Goal: Task Accomplishment & Management: Manage account settings

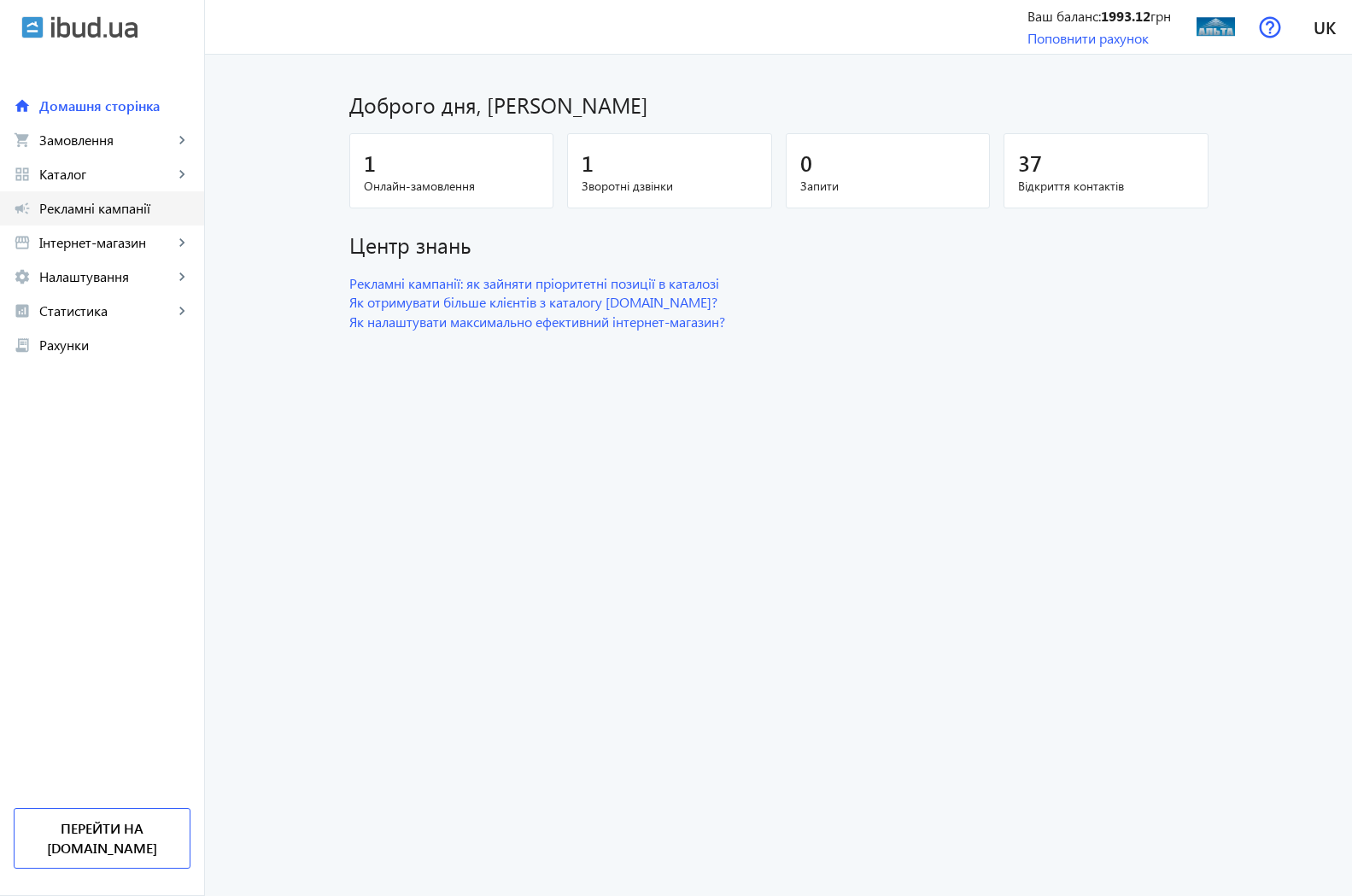
click at [82, 208] on span "Рекламні кампанії" at bounding box center [115, 208] width 151 height 17
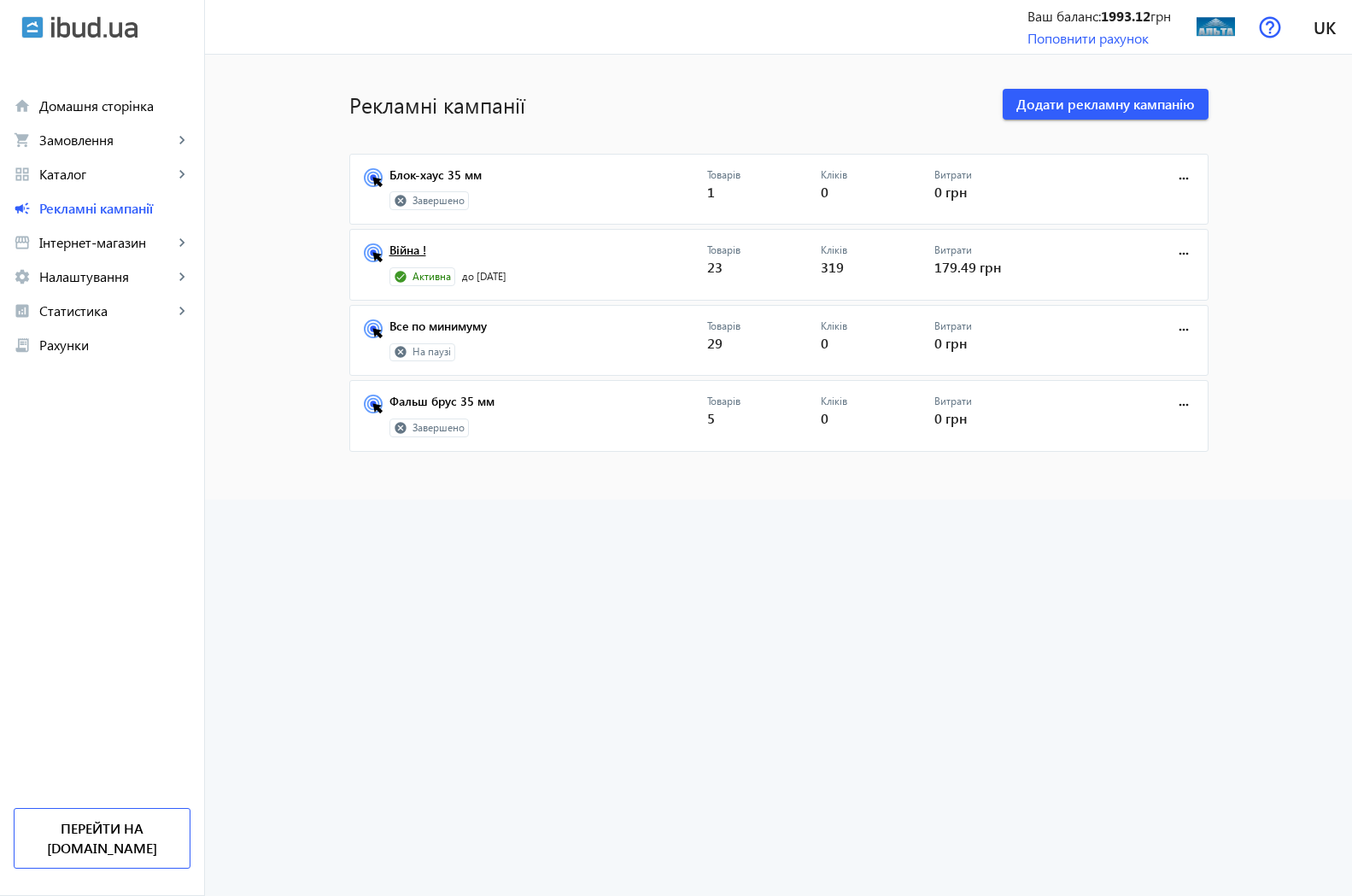
click at [399, 249] on link "Війна !" at bounding box center [548, 255] width 318 height 24
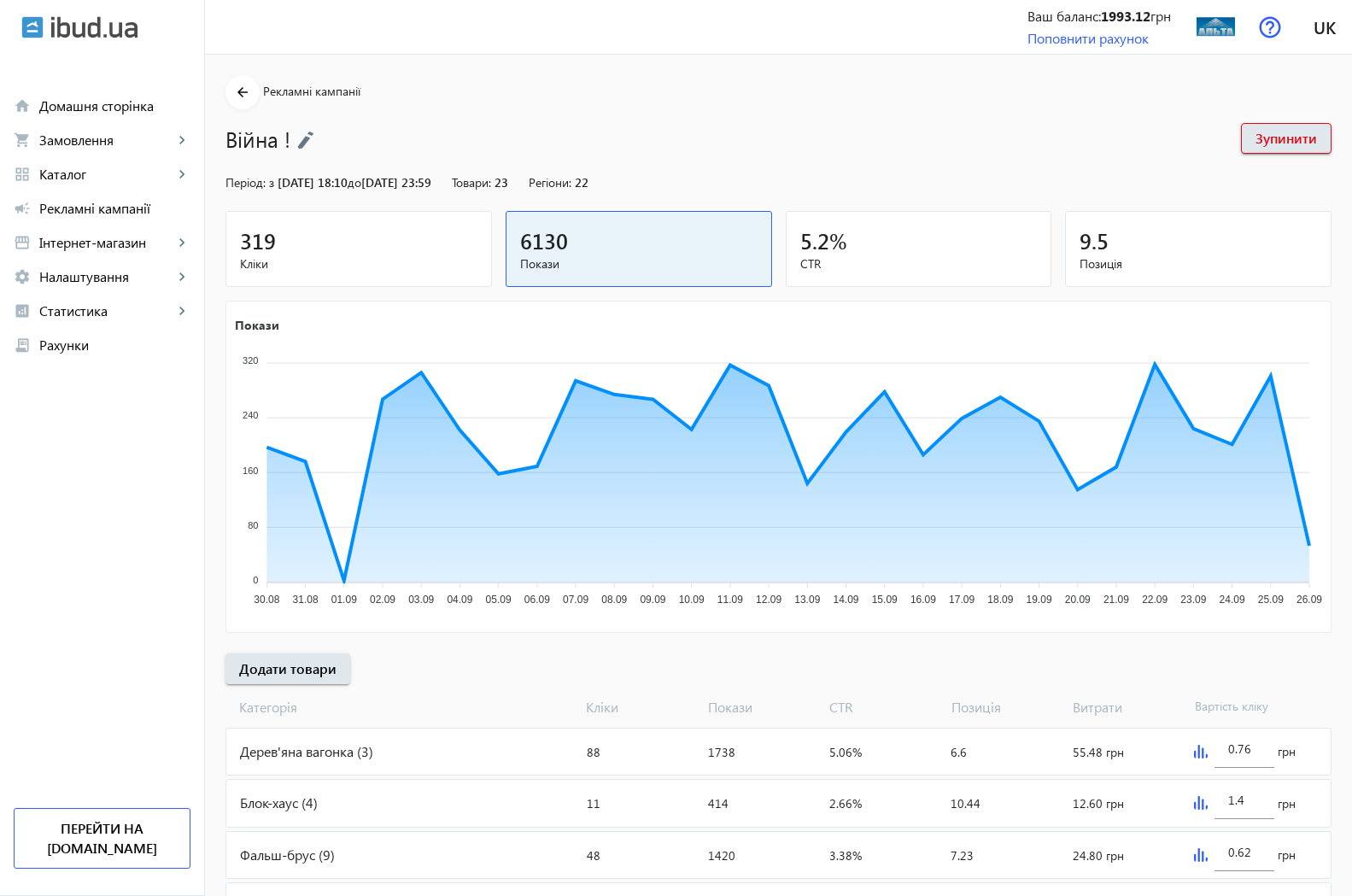
click at [260, 246] on span "319" at bounding box center [258, 240] width 36 height 28
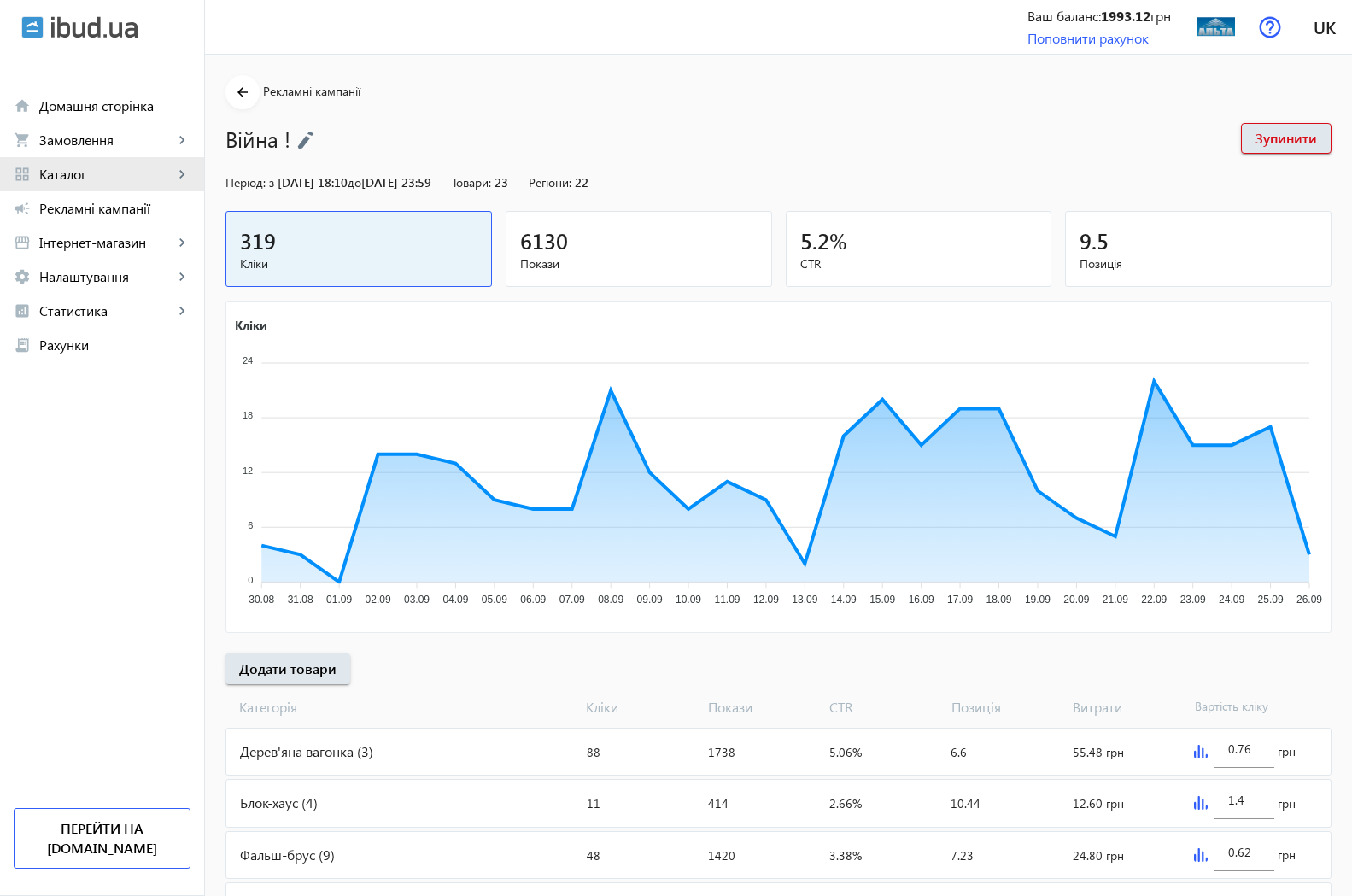
click at [75, 177] on span "Каталог" at bounding box center [106, 174] width 134 height 17
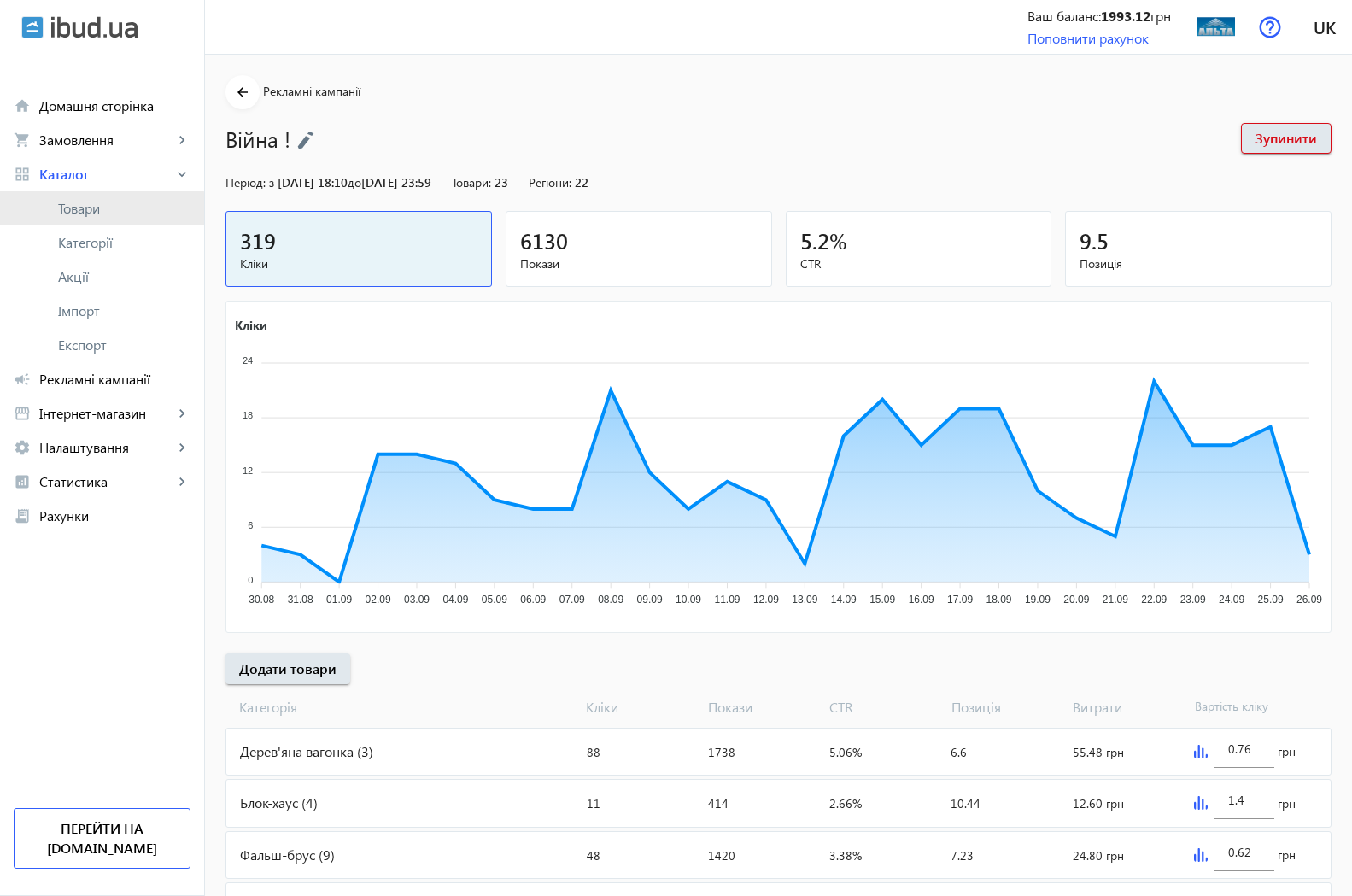
click at [80, 213] on span "Товари" at bounding box center [124, 208] width 133 height 17
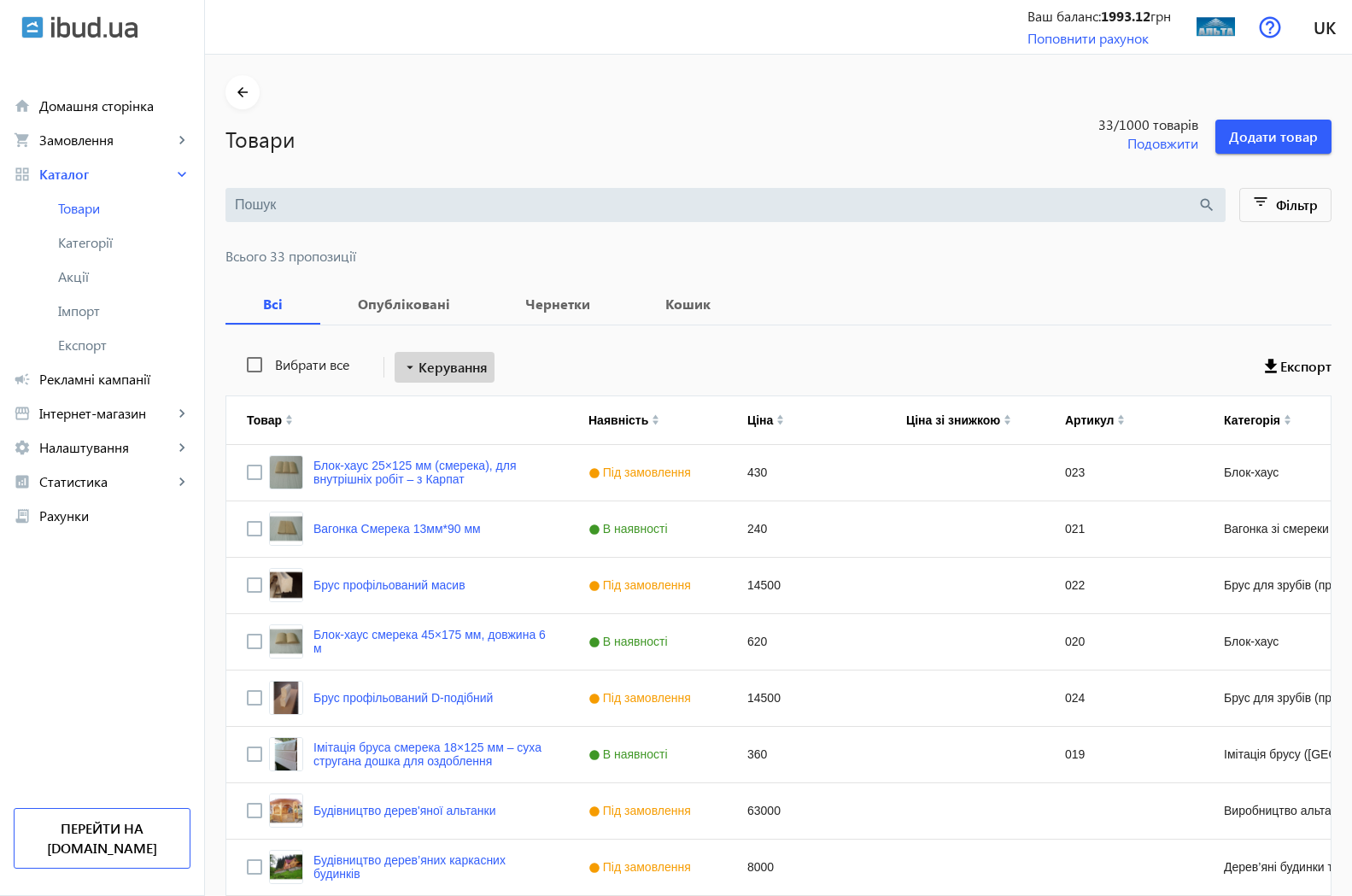
click at [446, 362] on span "Керування" at bounding box center [453, 367] width 69 height 21
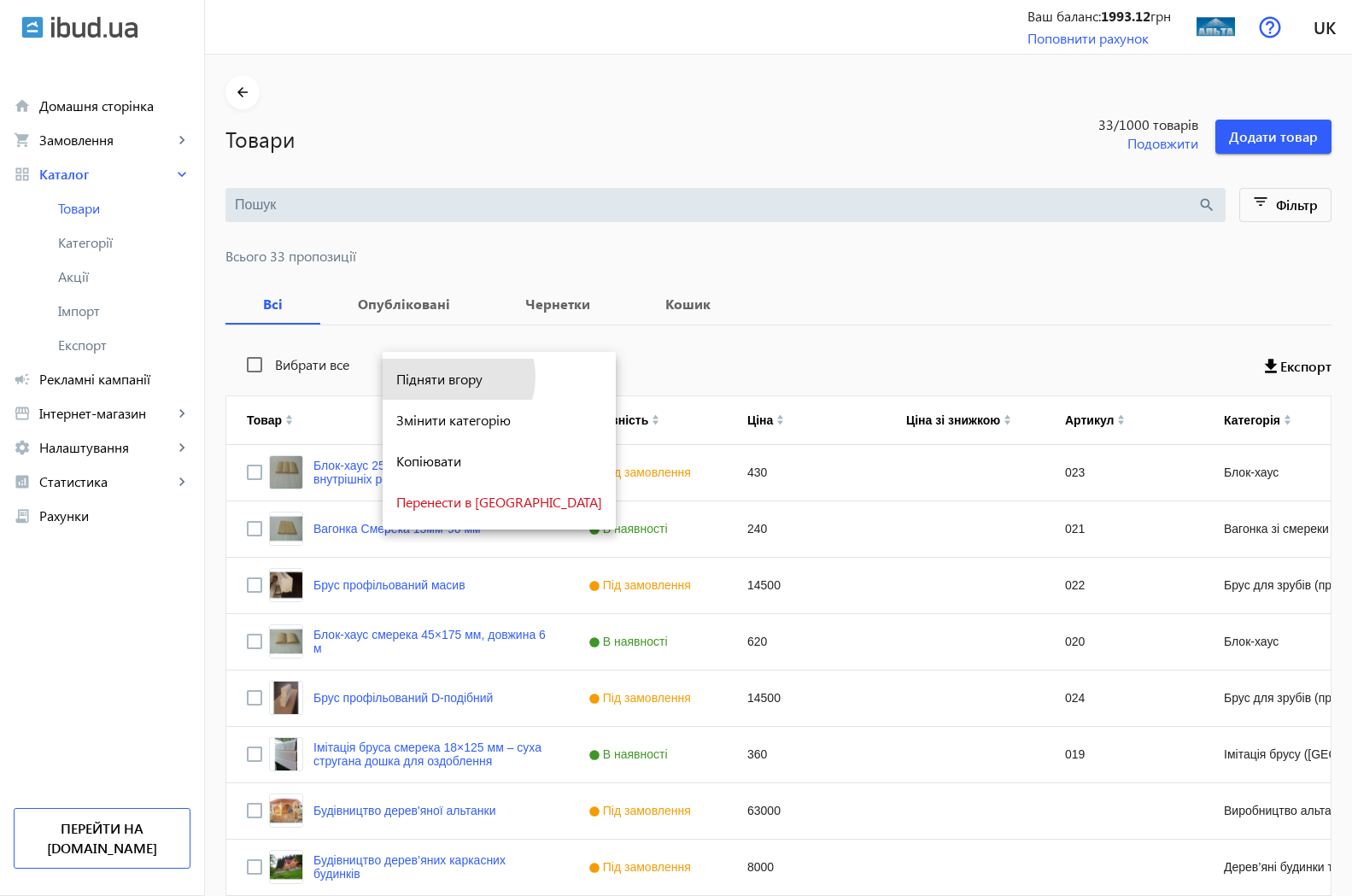
drag, startPoint x: 451, startPoint y: 377, endPoint x: 137, endPoint y: 339, distance: 316.3
click at [449, 377] on span "Підняти вгору" at bounding box center [499, 378] width 206 height 14
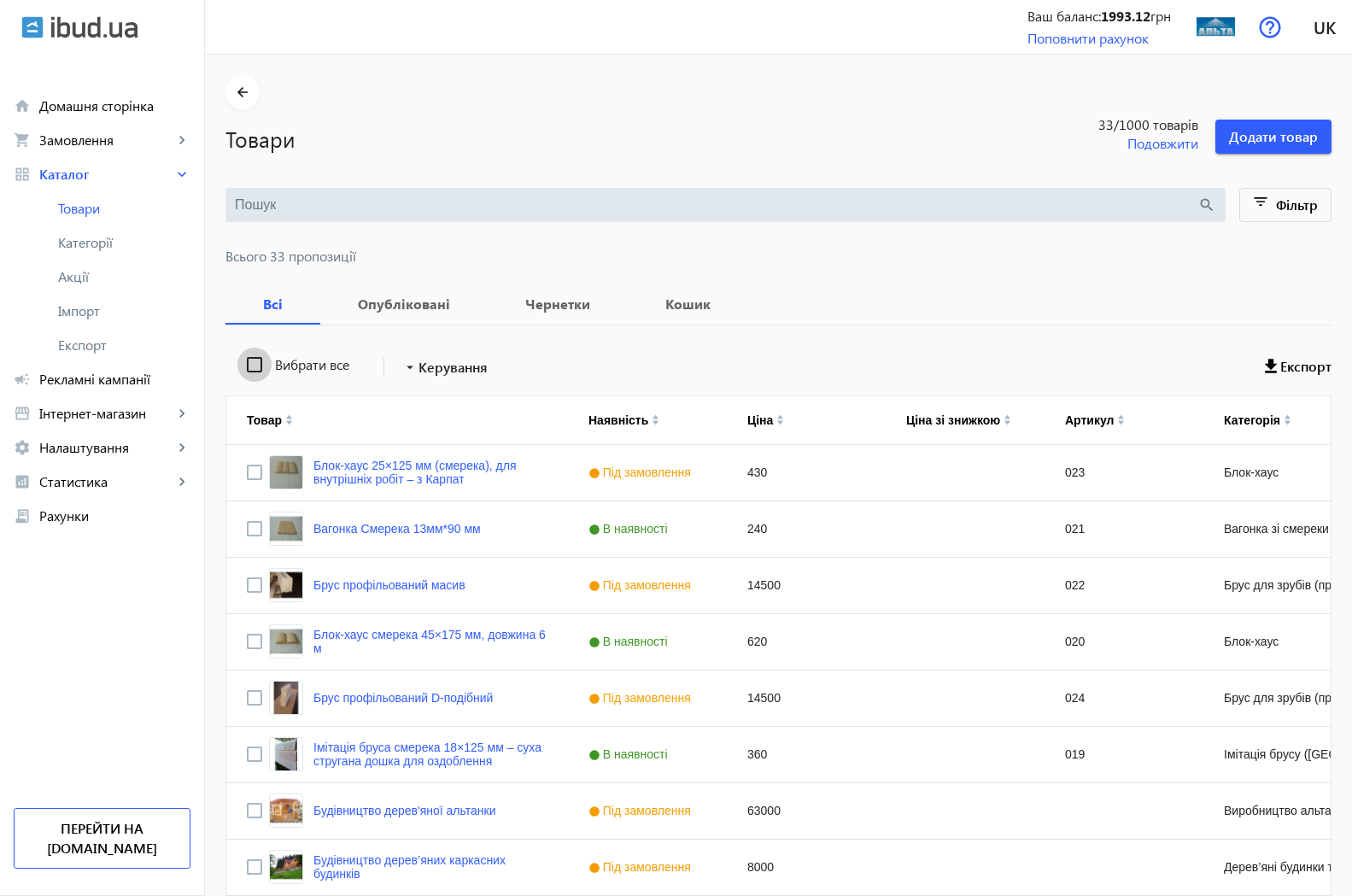
click at [237, 357] on input "Вибрати все" at bounding box center [254, 364] width 35 height 35
checkbox input "true"
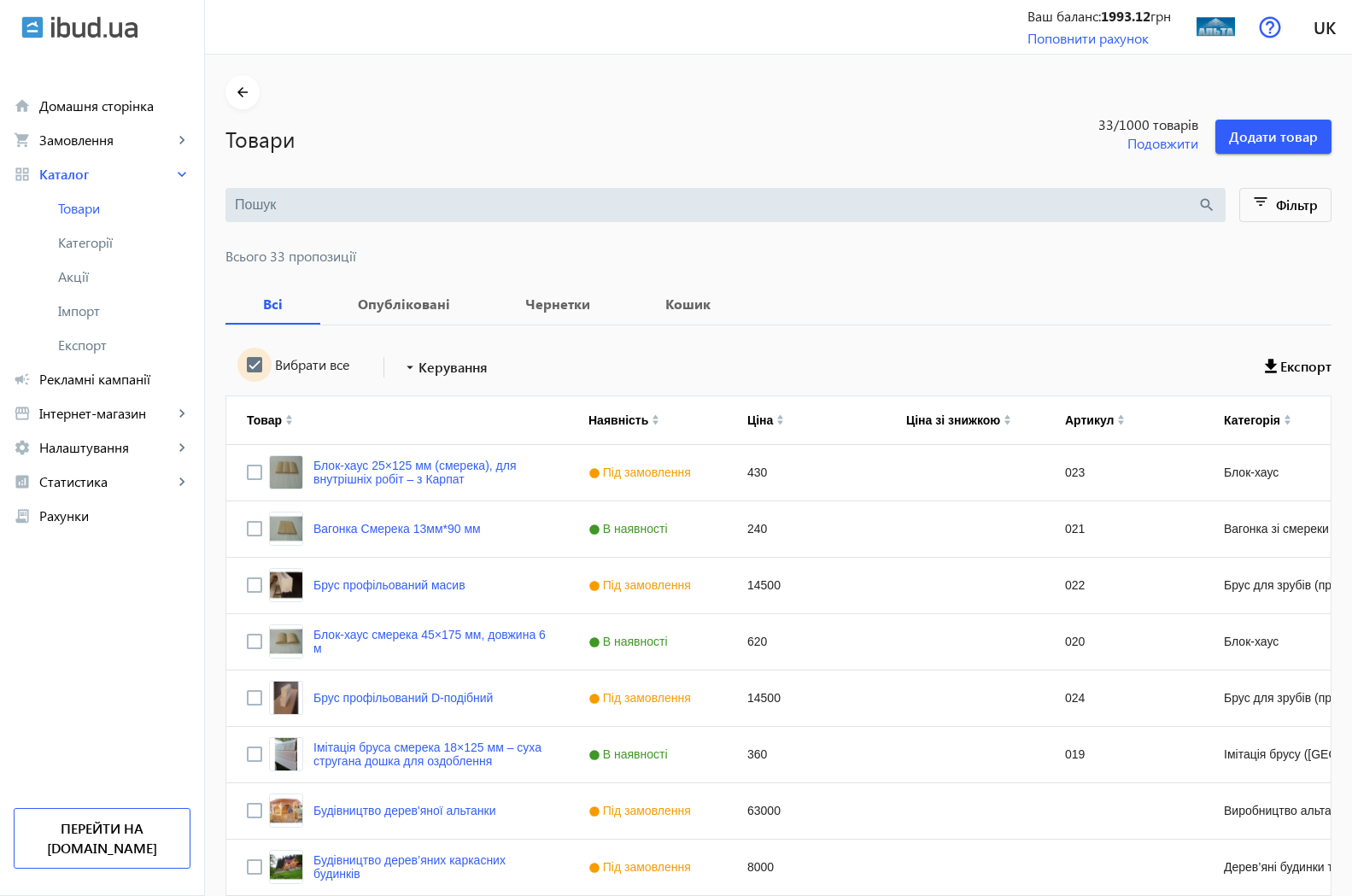
checkbox input "true"
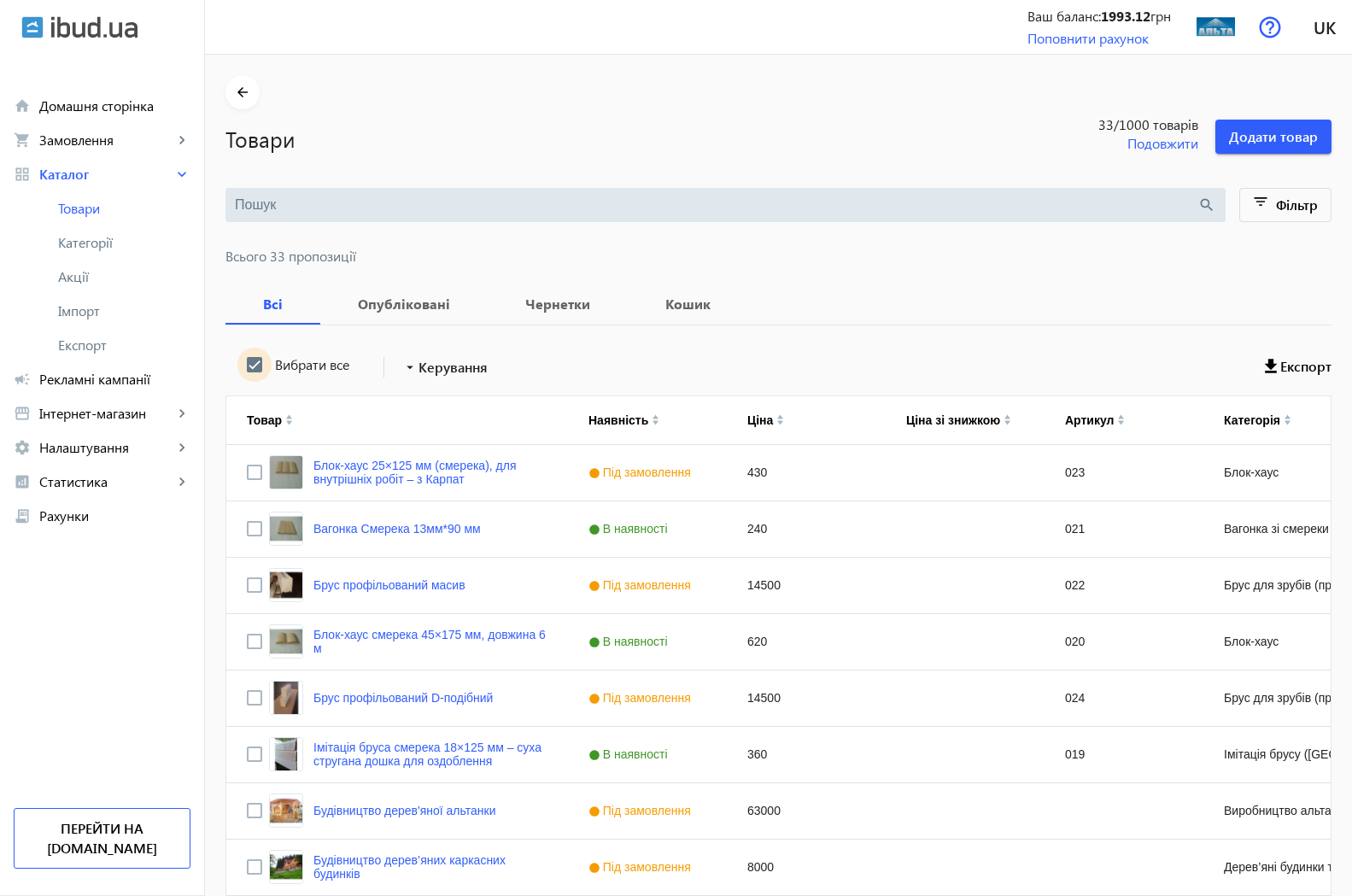
checkbox input "true"
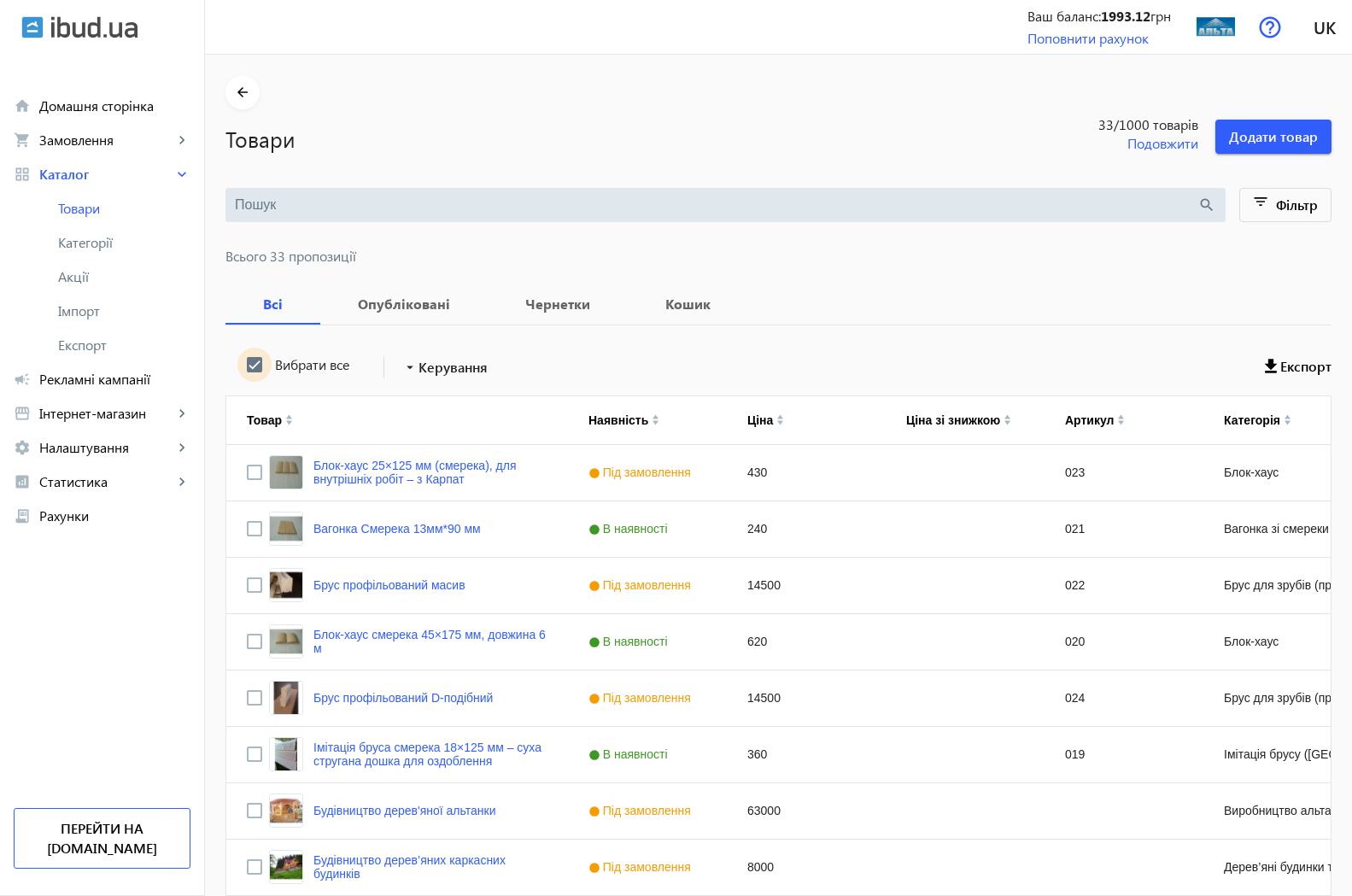
checkbox input "true"
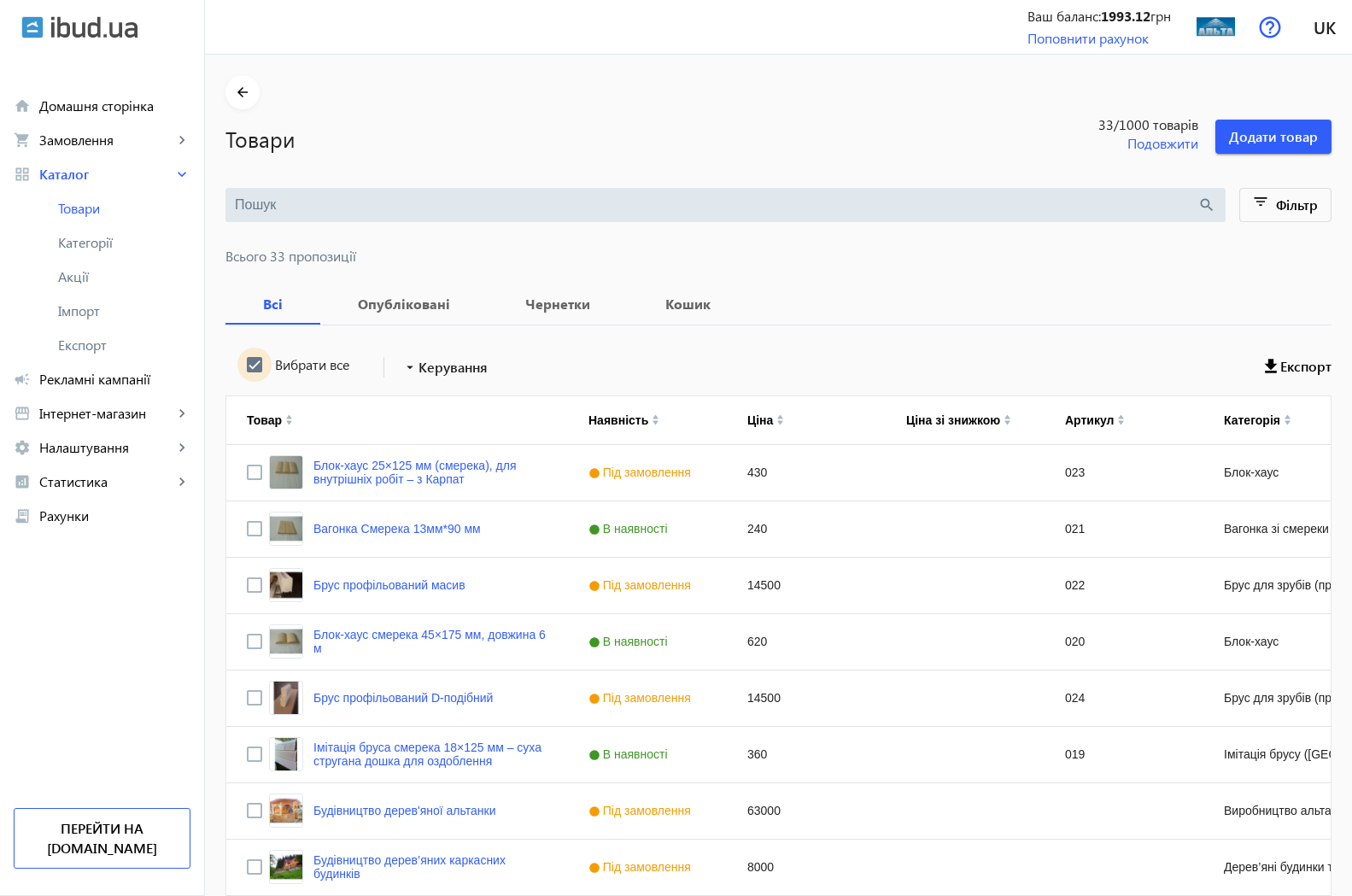
checkbox input "true"
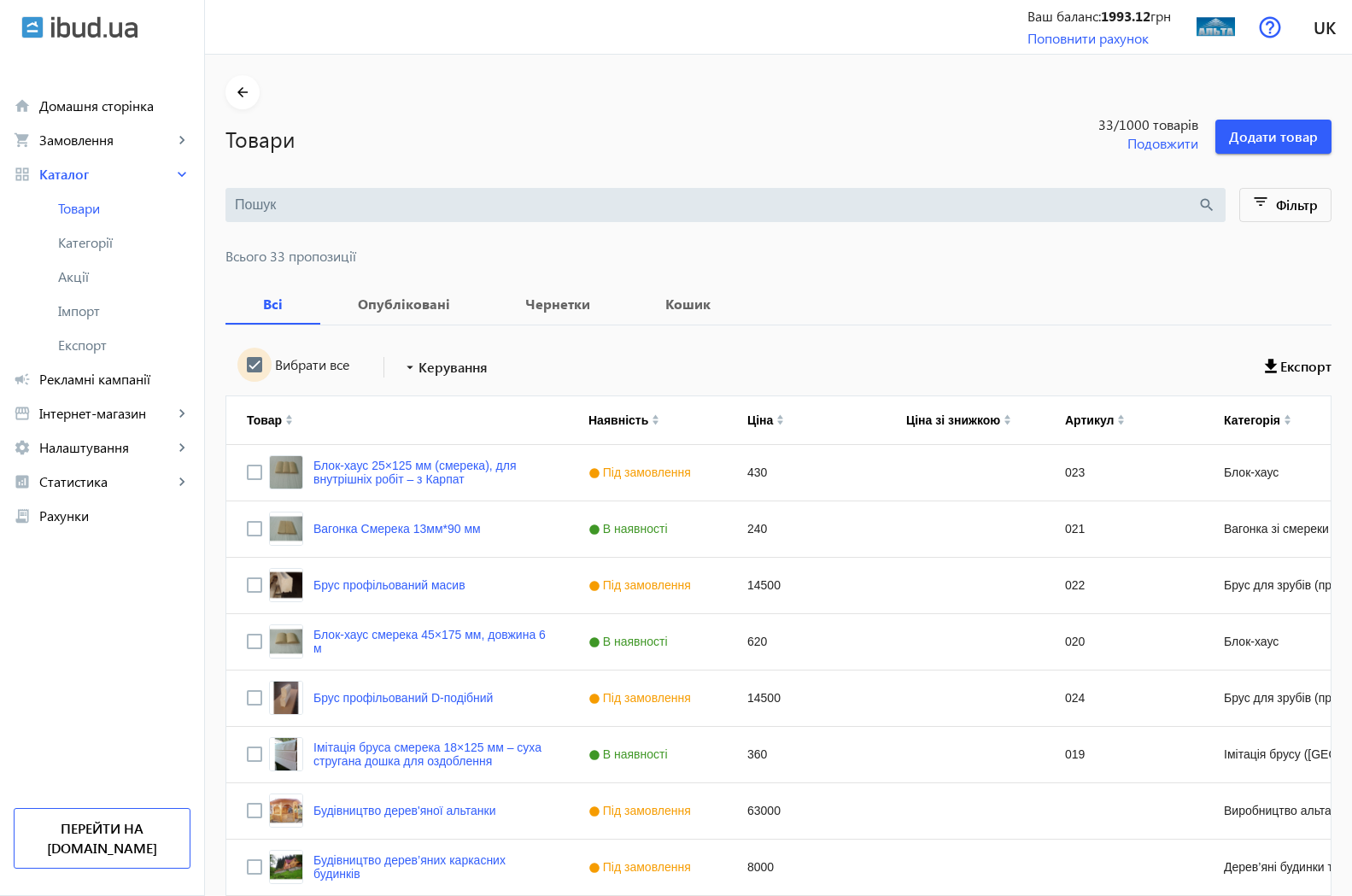
checkbox input "true"
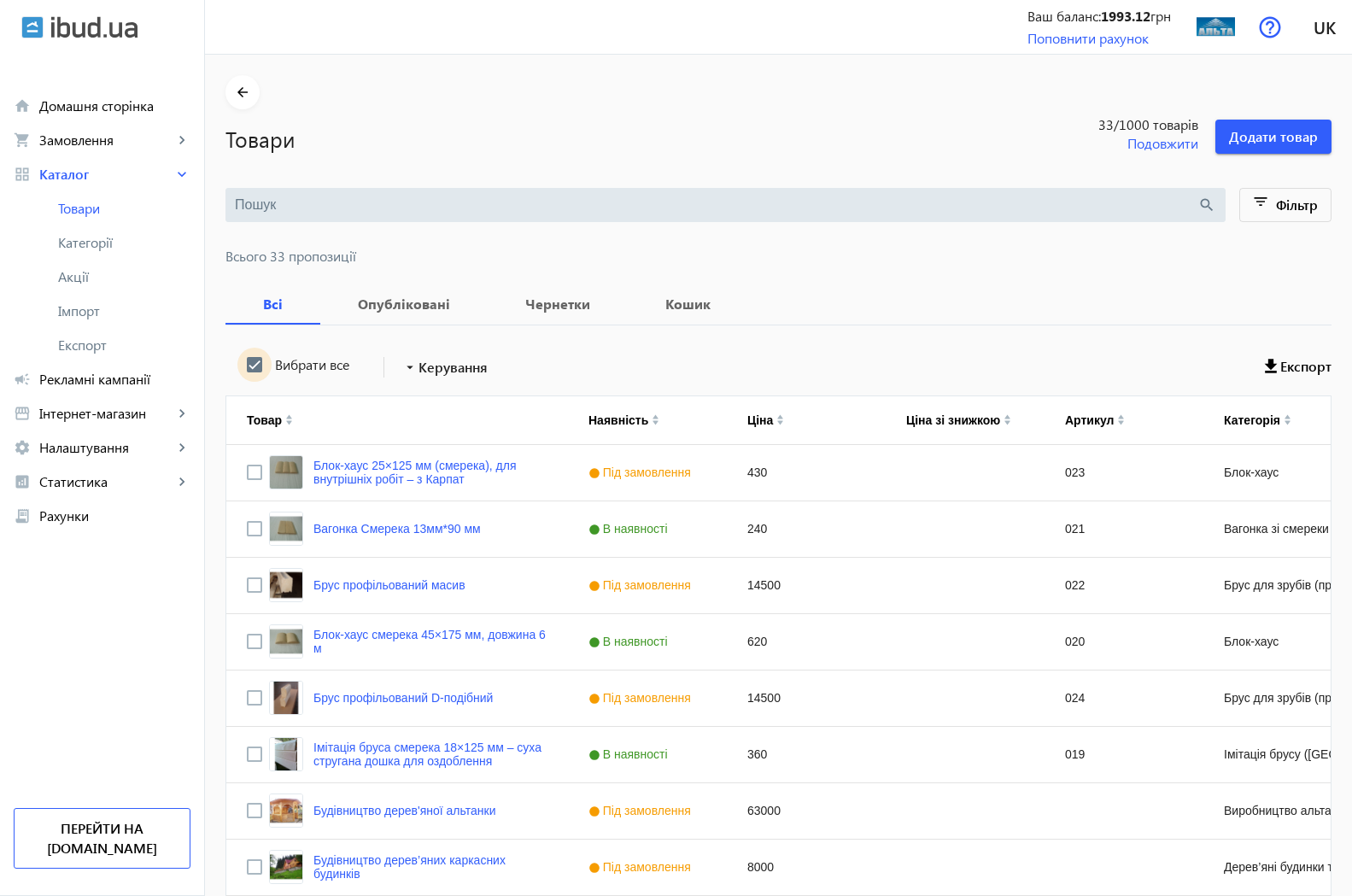
checkbox input "true"
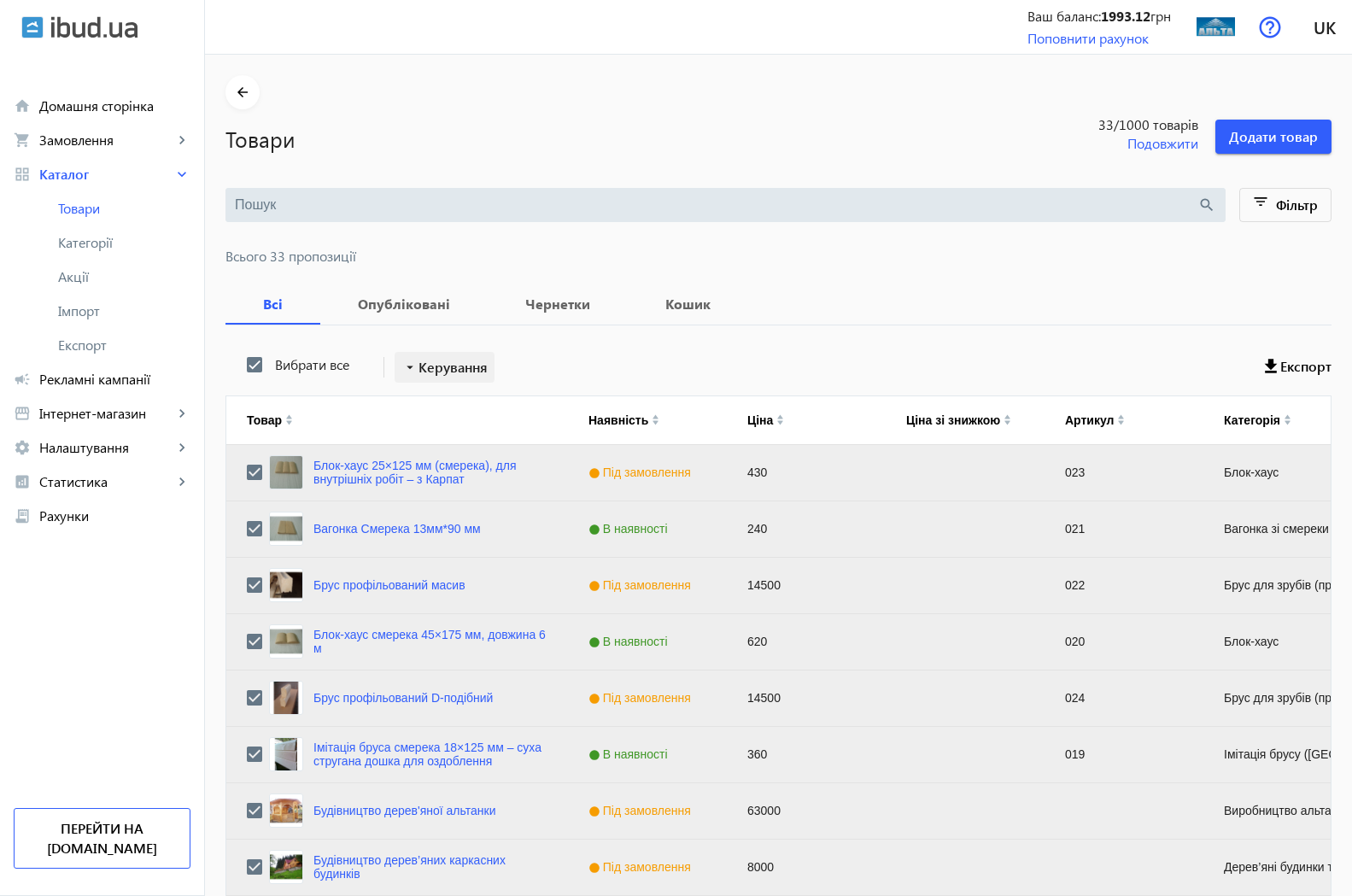
click at [448, 363] on span "Керування" at bounding box center [453, 367] width 69 height 21
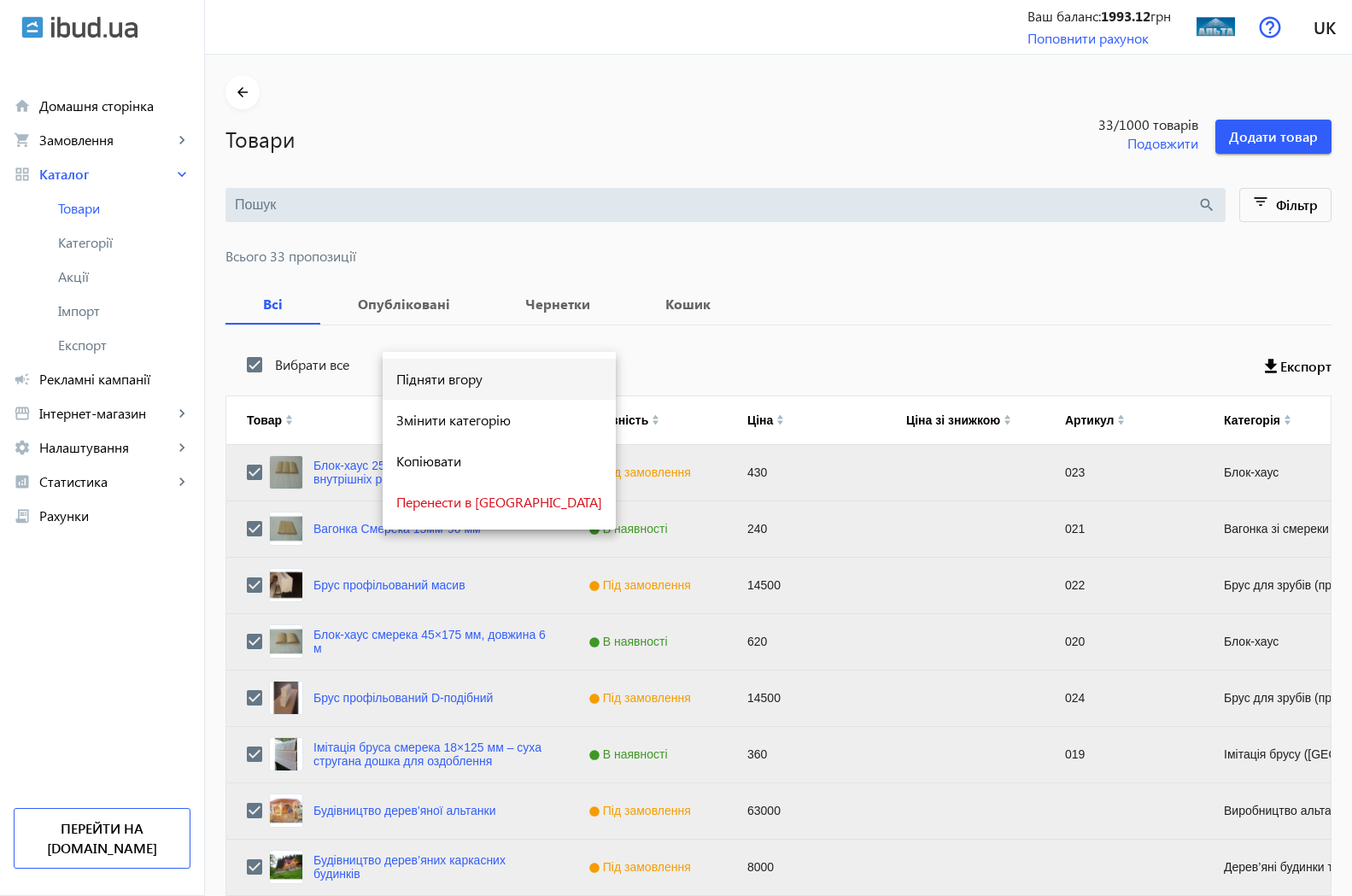
click at [472, 386] on span "Підняти вгору" at bounding box center [499, 378] width 206 height 14
